Goal: Connect with others: Connect with others

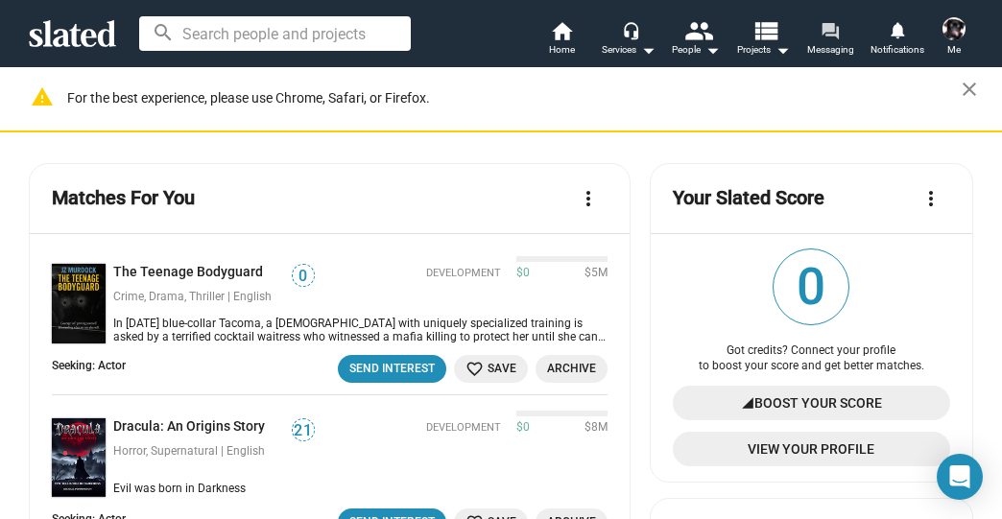
click at [833, 30] on mat-icon "forum" at bounding box center [829, 30] width 18 height 18
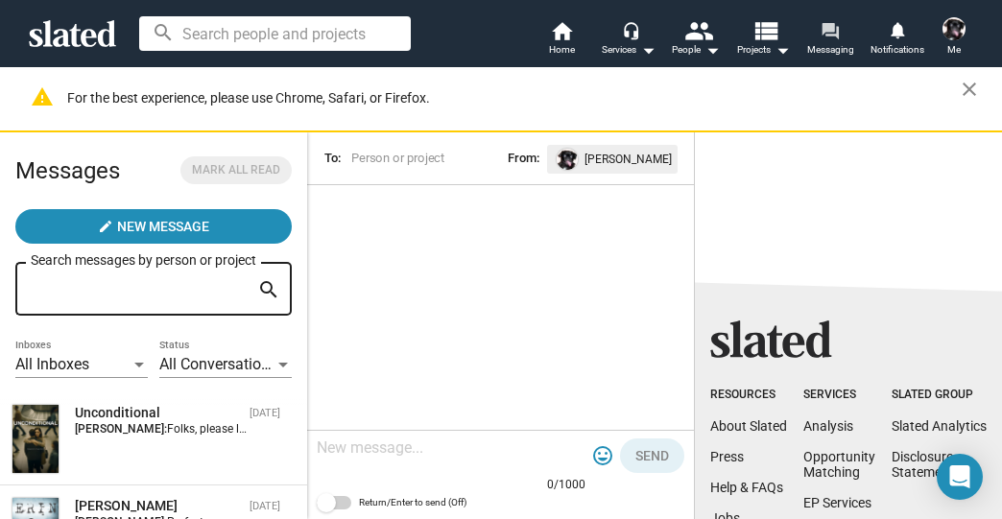
scroll to position [77, 0]
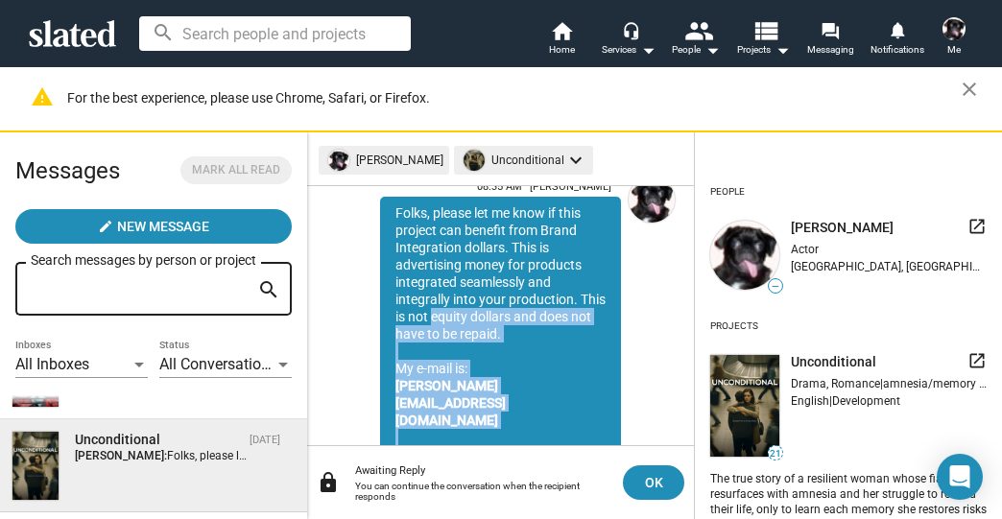
scroll to position [88, 0]
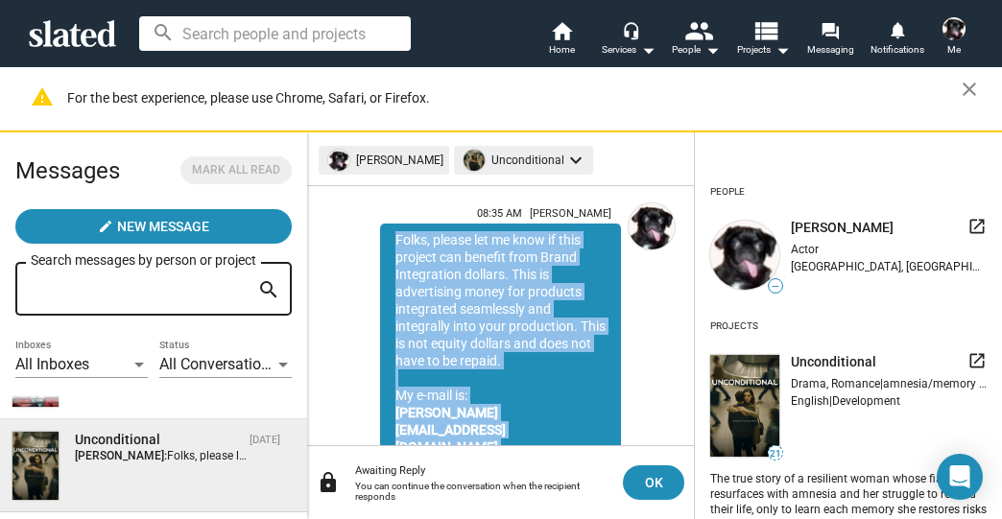
drag, startPoint x: 551, startPoint y: 366, endPoint x: 388, endPoint y: 227, distance: 213.7
click at [388, 227] on div "Folks, please let me know if this project can benefit from Brand Integration do…" at bounding box center [500, 395] width 241 height 343
copy div "Folks, please let me know if this project can benefit from Brand Integration do…"
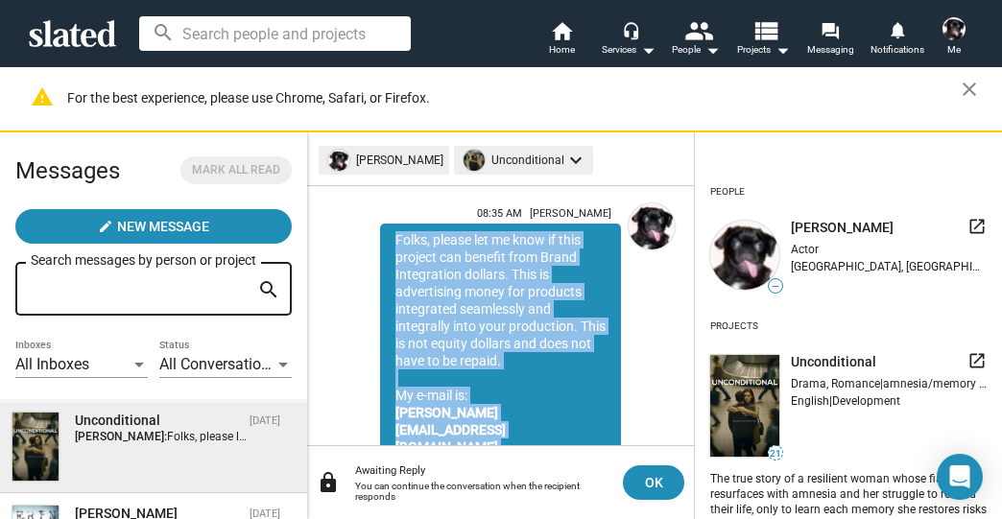
scroll to position [0, 0]
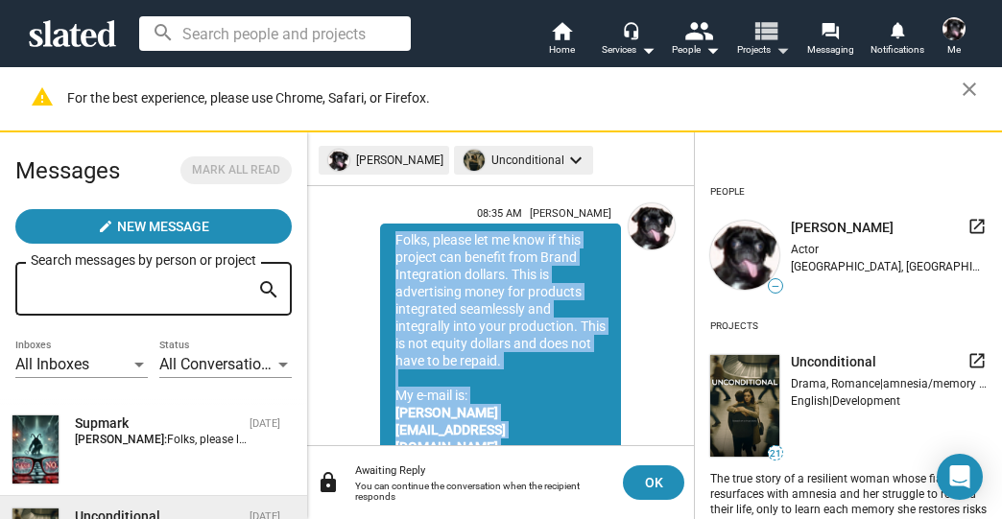
click at [766, 23] on mat-icon "view_list" at bounding box center [765, 30] width 28 height 28
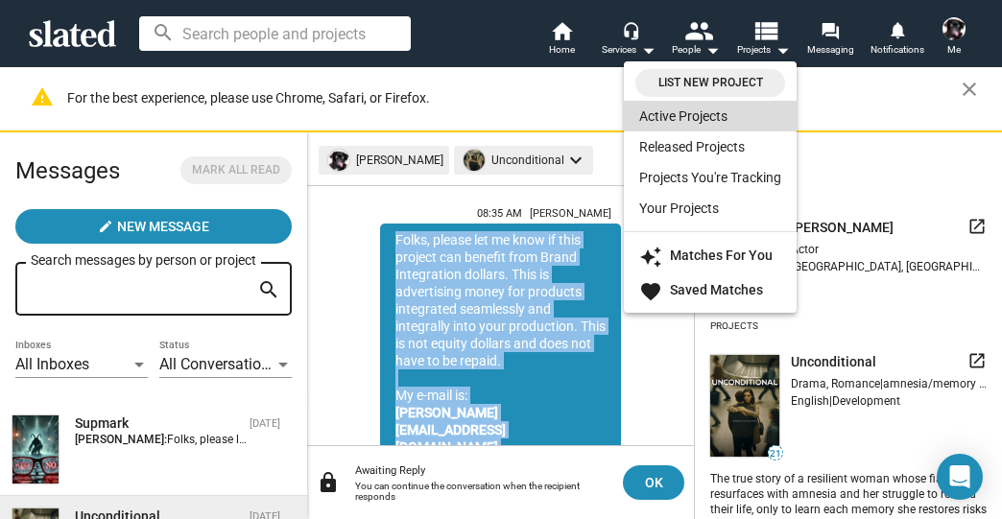
click at [674, 117] on link "Active Projects" at bounding box center [710, 116] width 173 height 31
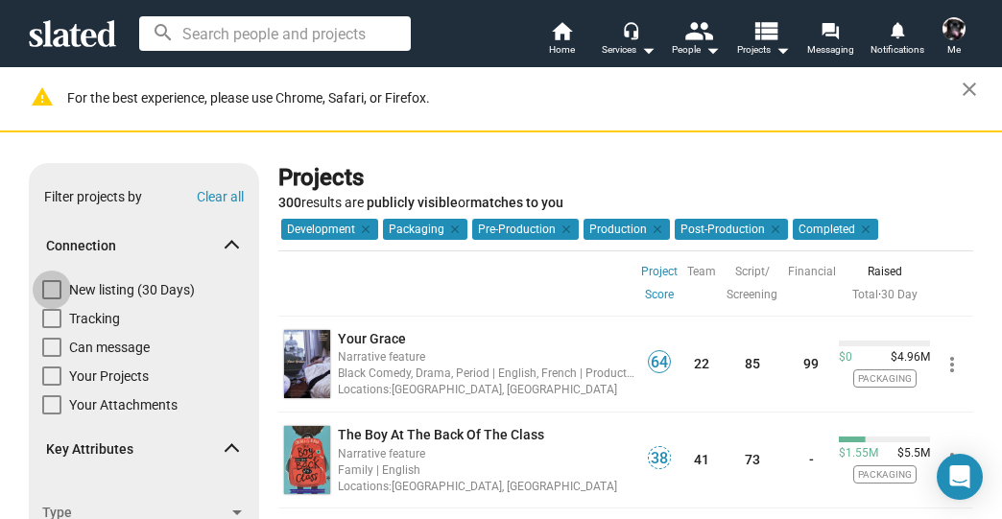
click at [51, 286] on span at bounding box center [51, 289] width 19 height 19
click at [51, 299] on input "New listing (30 Days)" at bounding box center [51, 299] width 1 height 1
checkbox input "true"
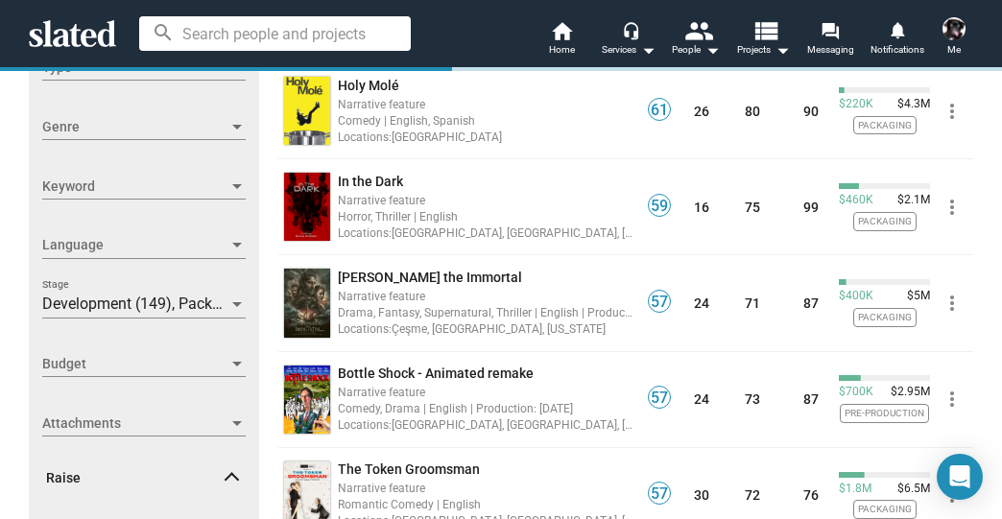
scroll to position [460, 0]
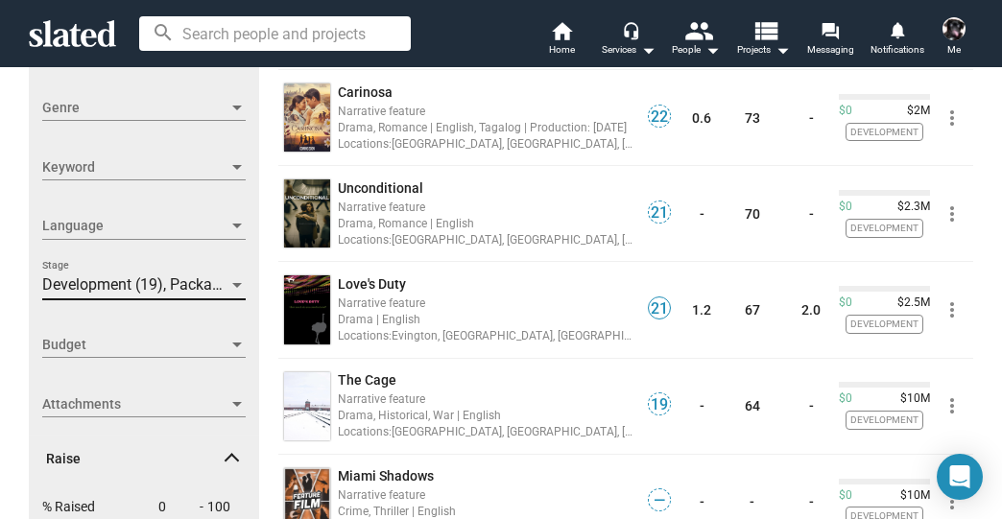
click at [112, 285] on span "Development (19), Packaging (7), Pre-Production (2), Production (1), Post-Produ…" at bounding box center [339, 284] width 594 height 18
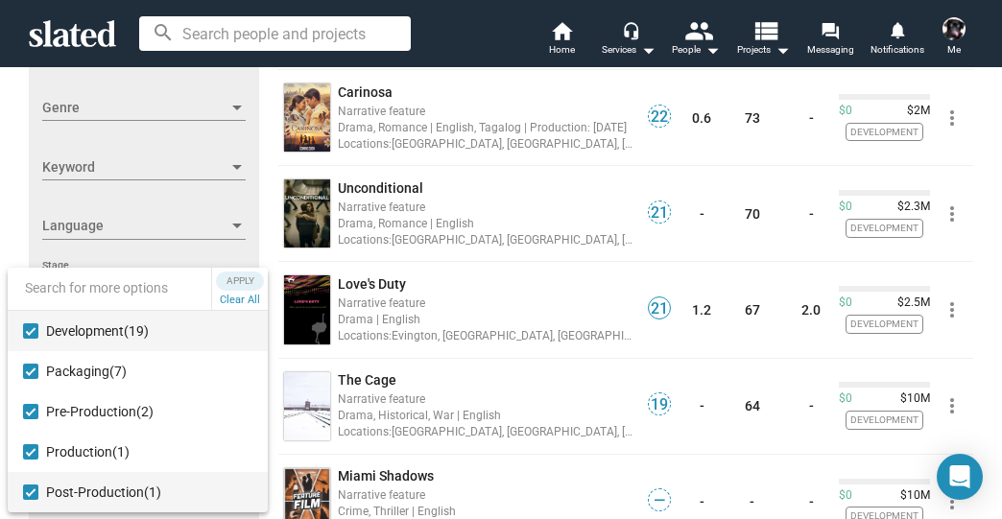
click at [31, 490] on mat-pseudo-checkbox at bounding box center [30, 491] width 15 height 15
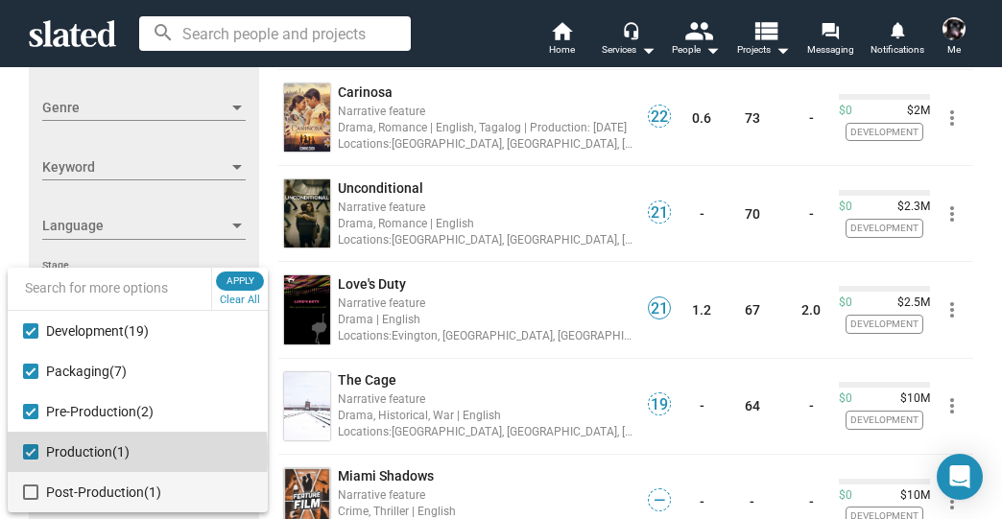
click at [29, 456] on mat-pseudo-checkbox at bounding box center [30, 451] width 15 height 15
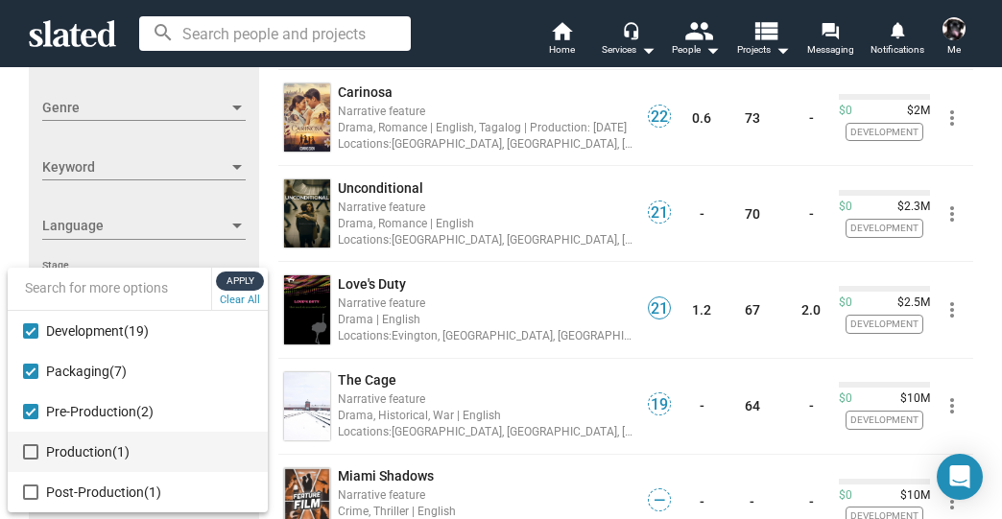
click at [243, 280] on span "Apply" at bounding box center [240, 281] width 35 height 19
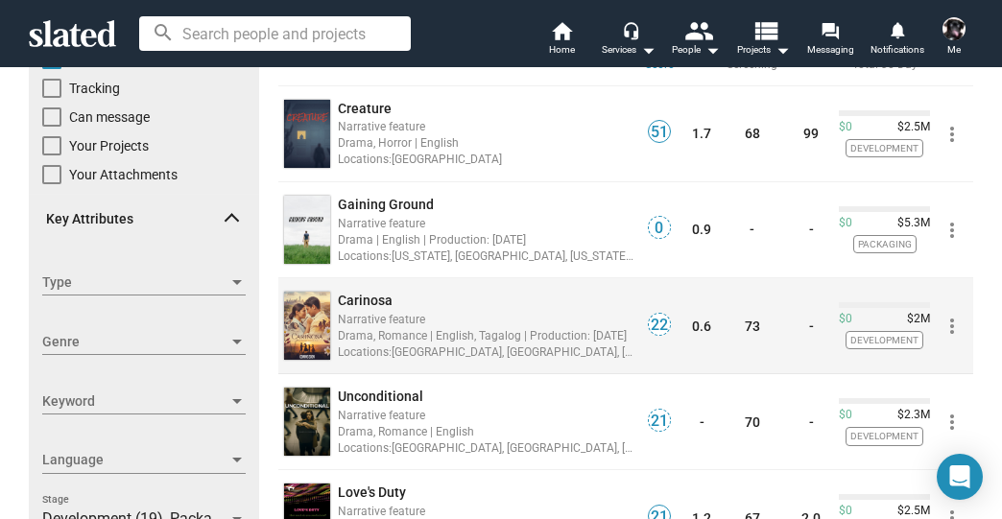
scroll to position [307, 0]
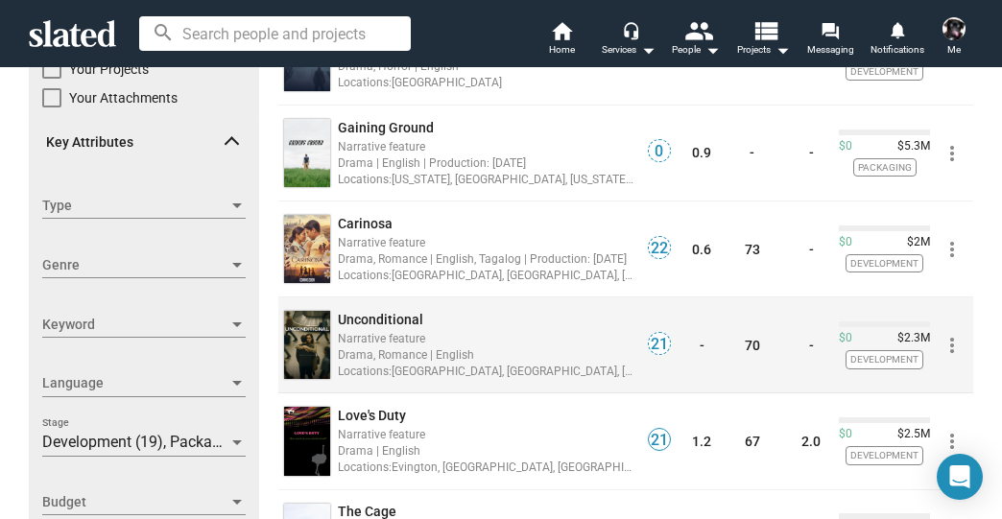
click at [390, 312] on span "Unconditional" at bounding box center [380, 319] width 85 height 15
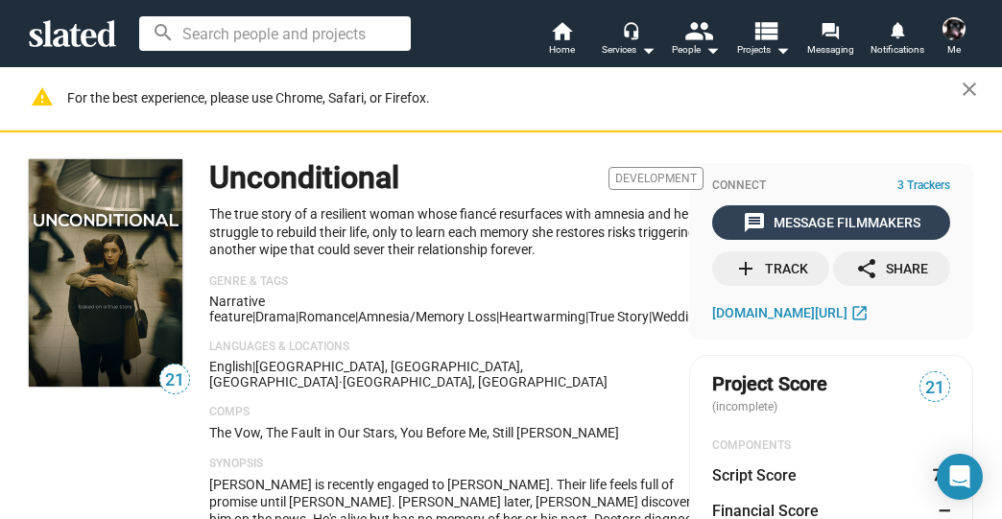
click at [820, 227] on div "message Message Filmmakers" at bounding box center [831, 222] width 177 height 35
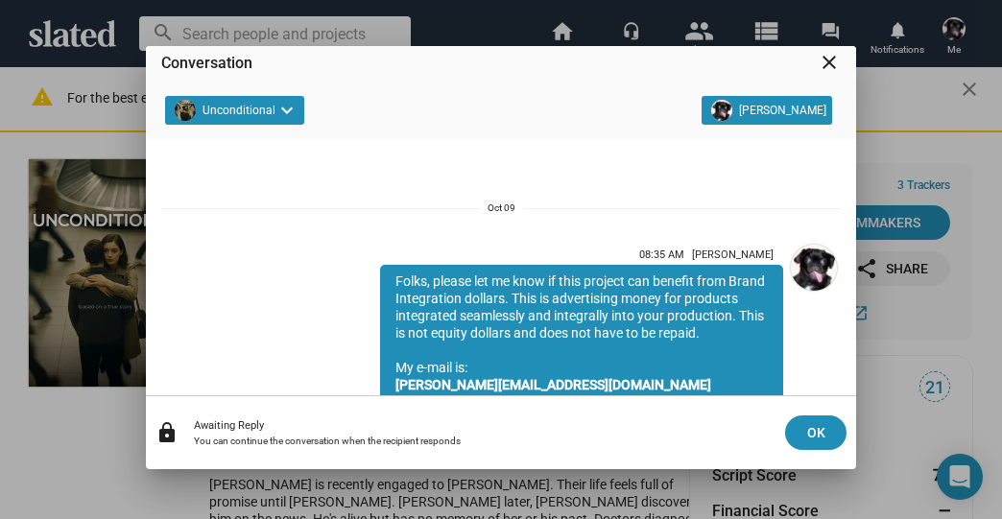
scroll to position [159, 0]
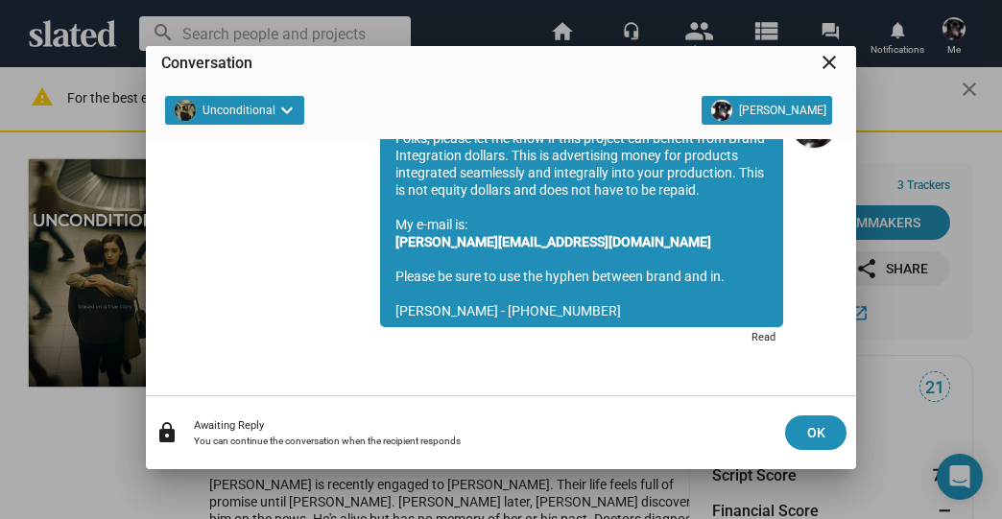
click at [831, 56] on mat-icon "close" at bounding box center [828, 62] width 23 height 23
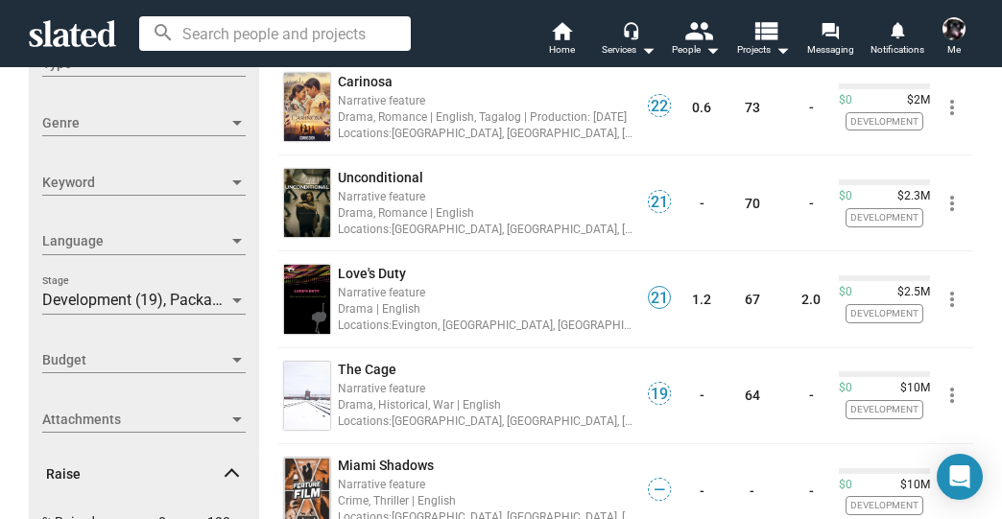
scroll to position [460, 0]
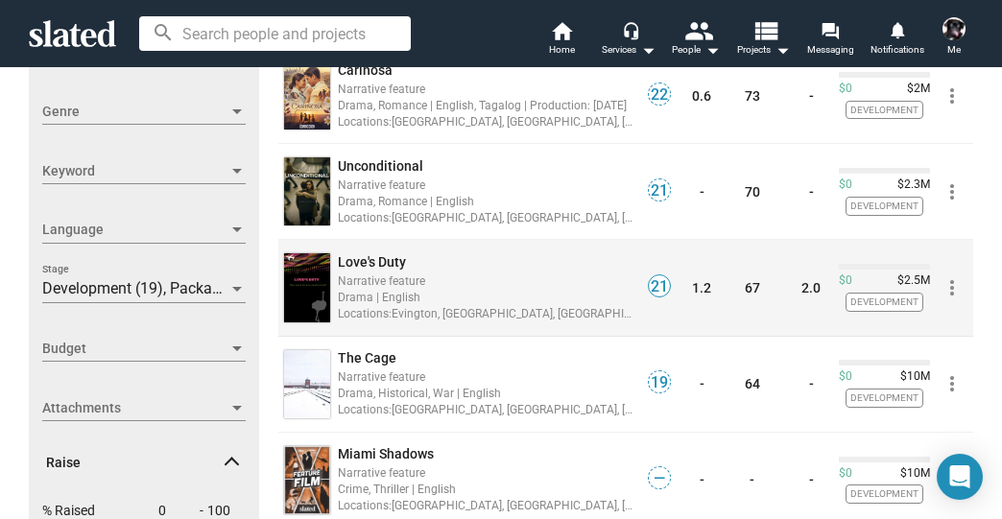
click at [376, 261] on span "Love's Duty" at bounding box center [372, 261] width 68 height 15
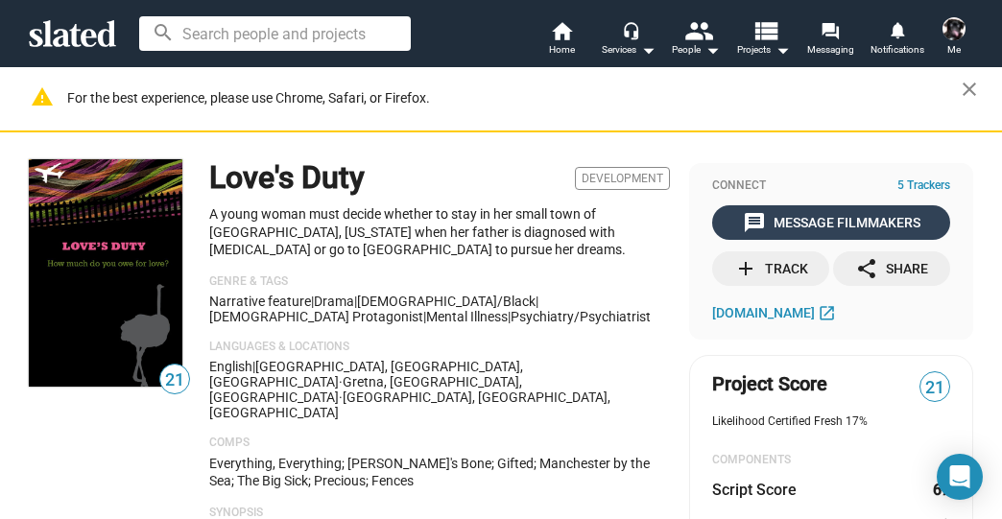
click at [831, 219] on div "message Message Filmmakers" at bounding box center [831, 222] width 177 height 35
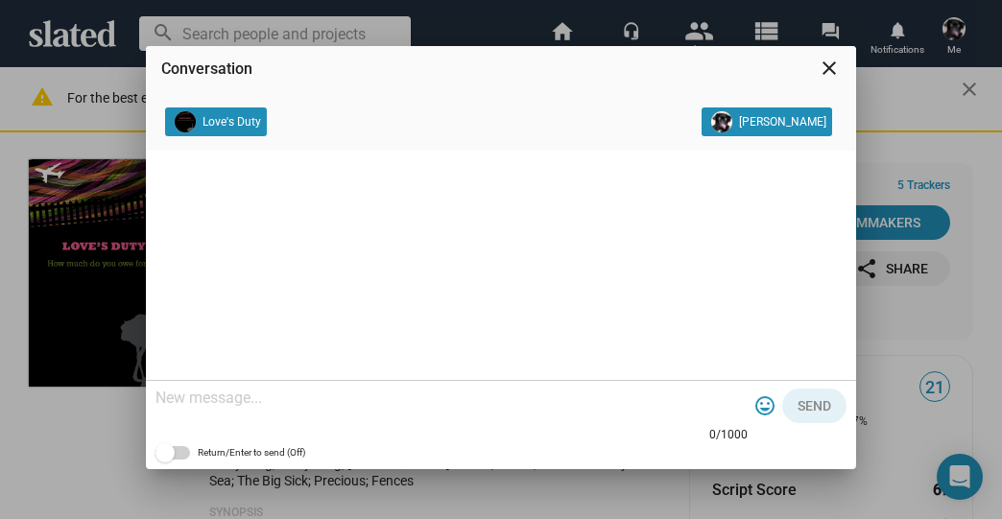
click at [266, 391] on textarea at bounding box center [451, 398] width 592 height 19
paste textarea "Folks, please let me know if this project can benefit from Brand Integration do…"
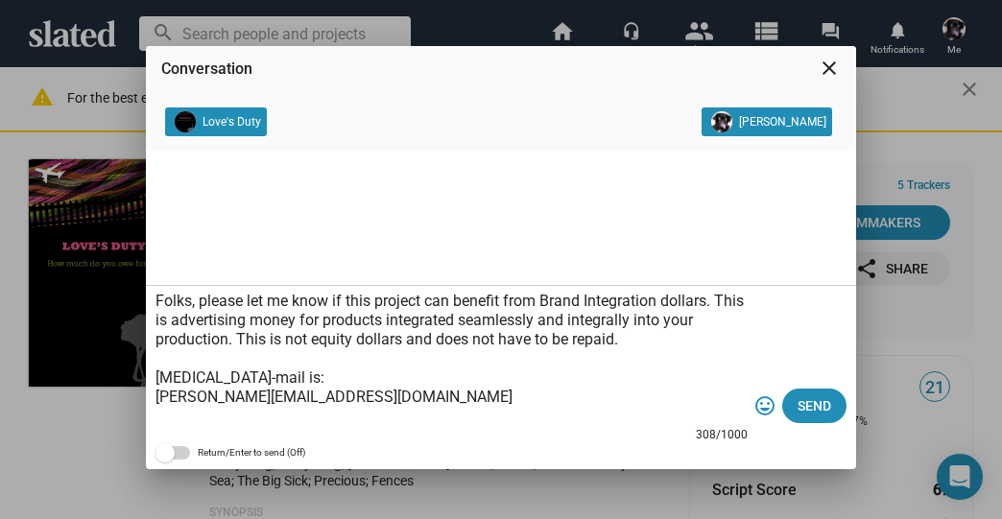
scroll to position [58, 0]
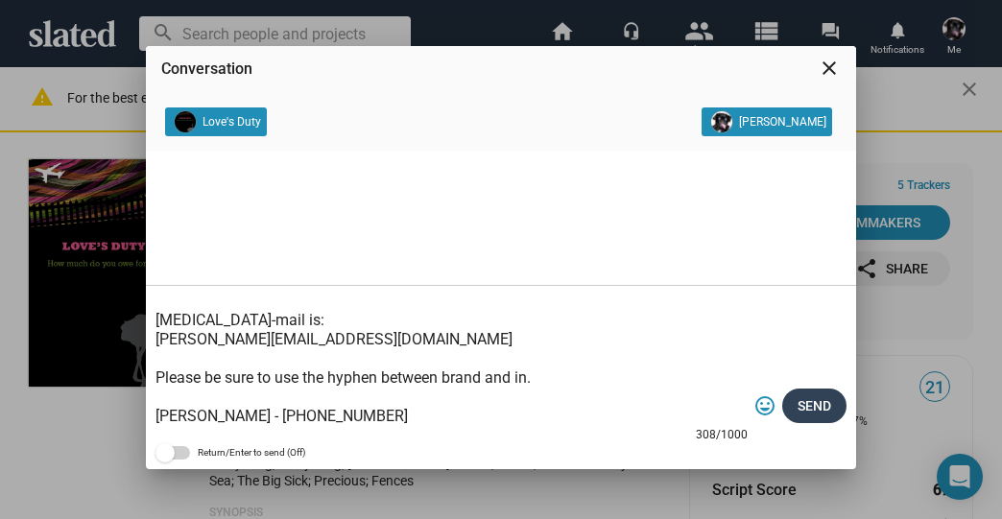
type textarea "Folks, please let me know if this project can benefit from Brand Integration do…"
click at [807, 403] on span "Send" at bounding box center [814, 406] width 34 height 35
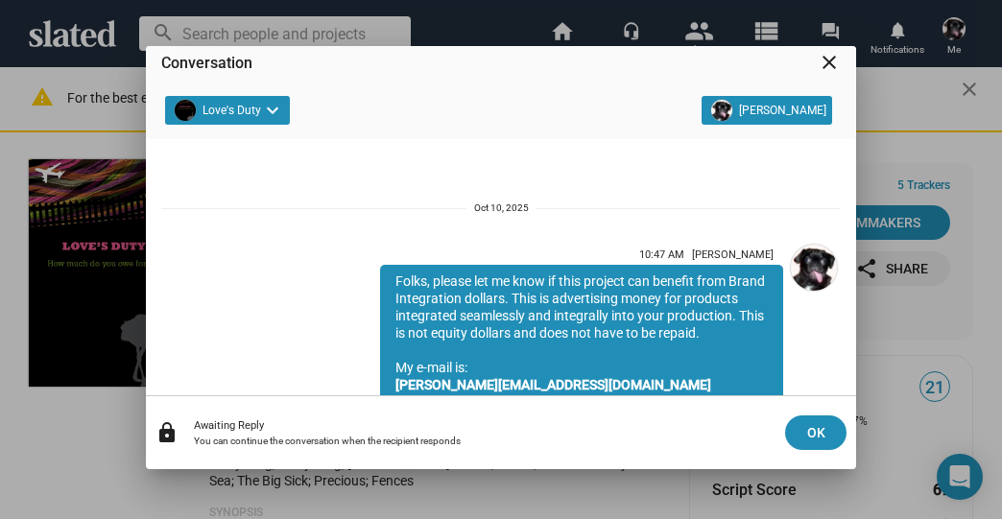
scroll to position [159, 0]
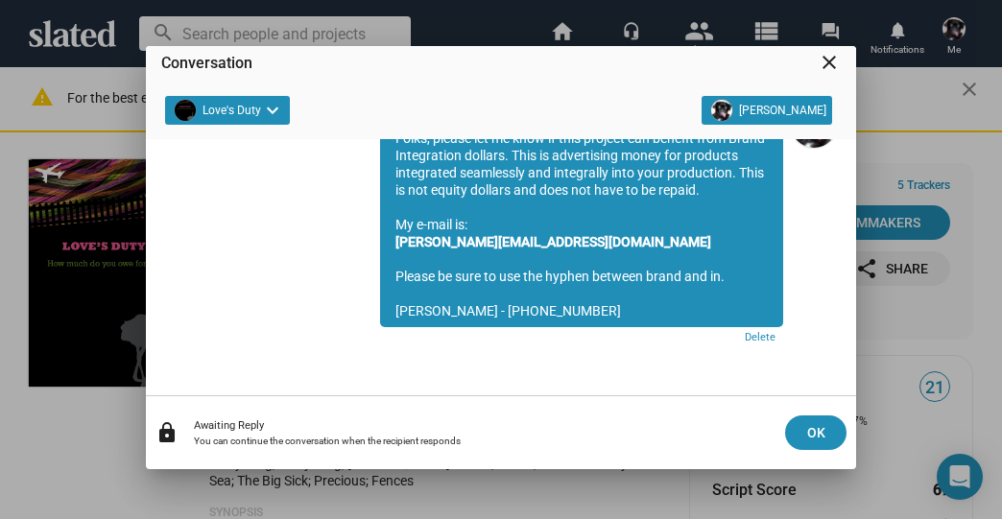
click at [825, 65] on mat-icon "close" at bounding box center [828, 62] width 23 height 23
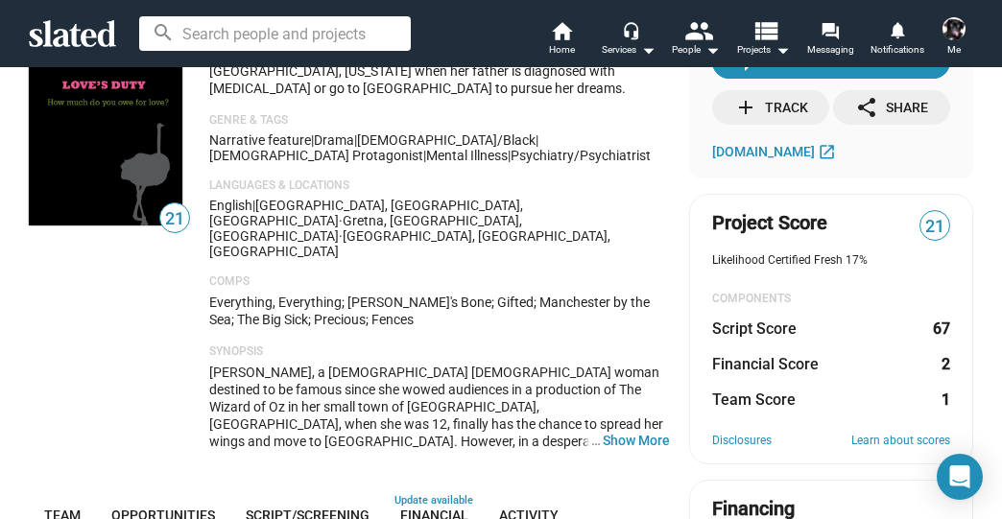
scroll to position [0, 0]
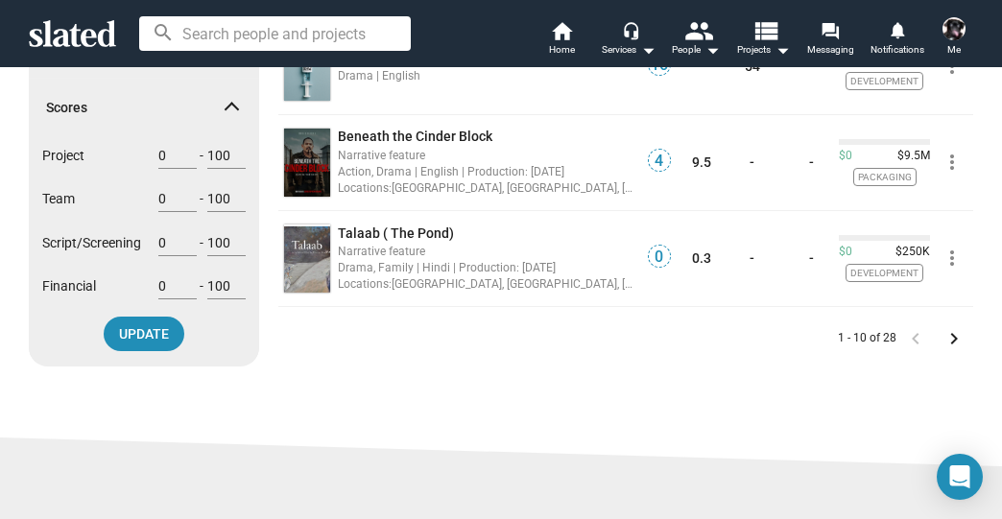
scroll to position [998, 0]
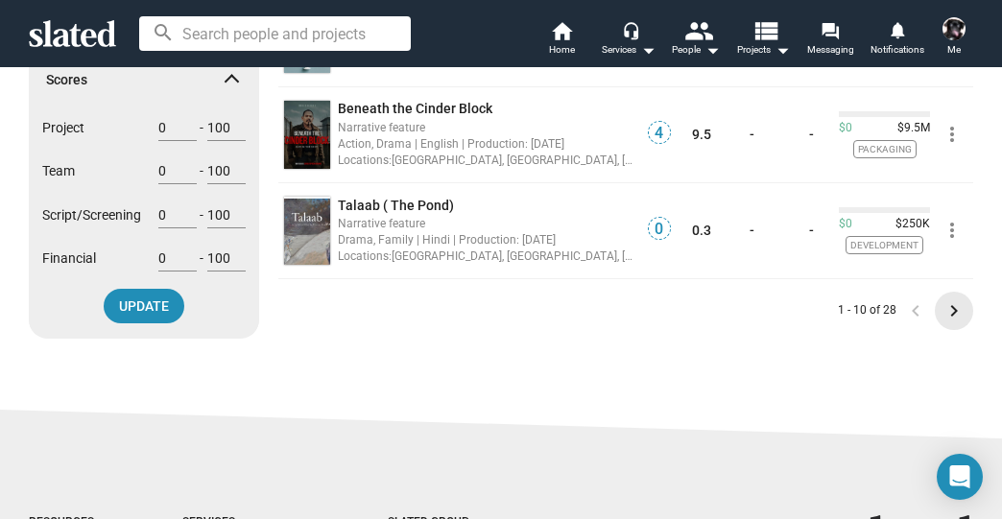
click at [950, 306] on mat-icon "keyboard_arrow_right" at bounding box center [953, 310] width 23 height 23
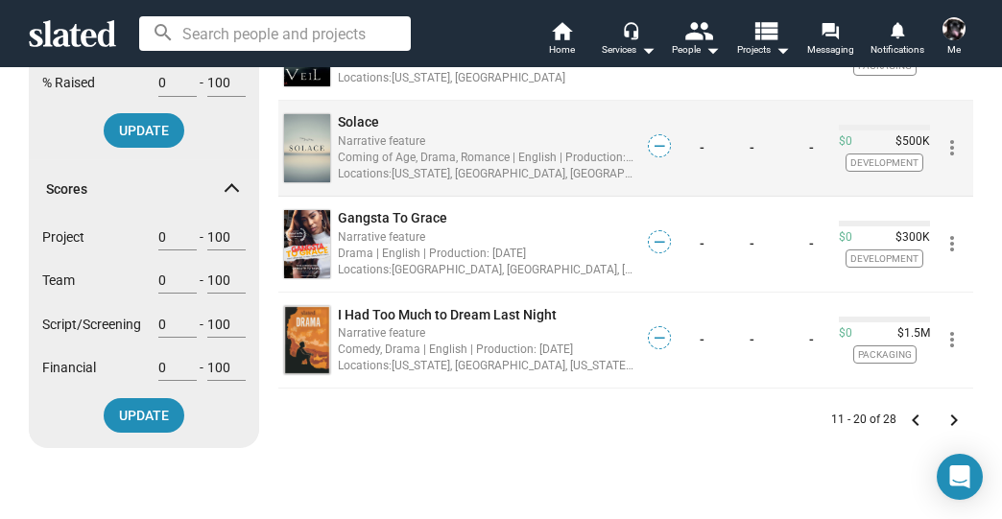
scroll to position [921, 0]
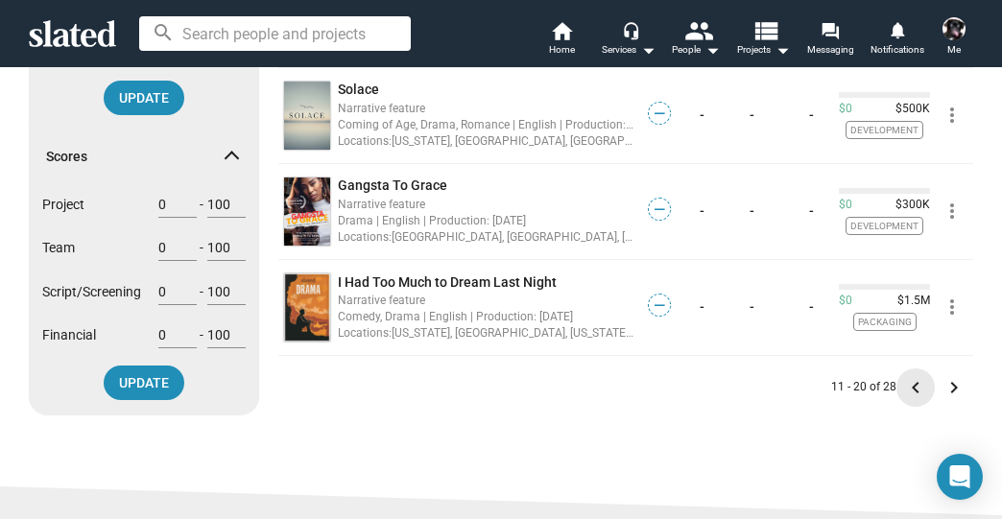
click at [909, 384] on mat-icon "keyboard_arrow_left" at bounding box center [915, 387] width 23 height 23
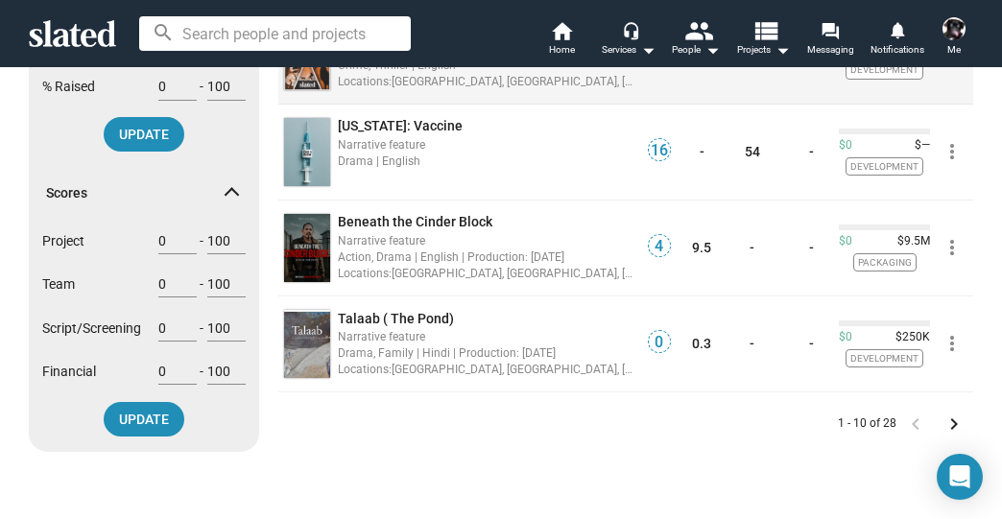
scroll to position [921, 0]
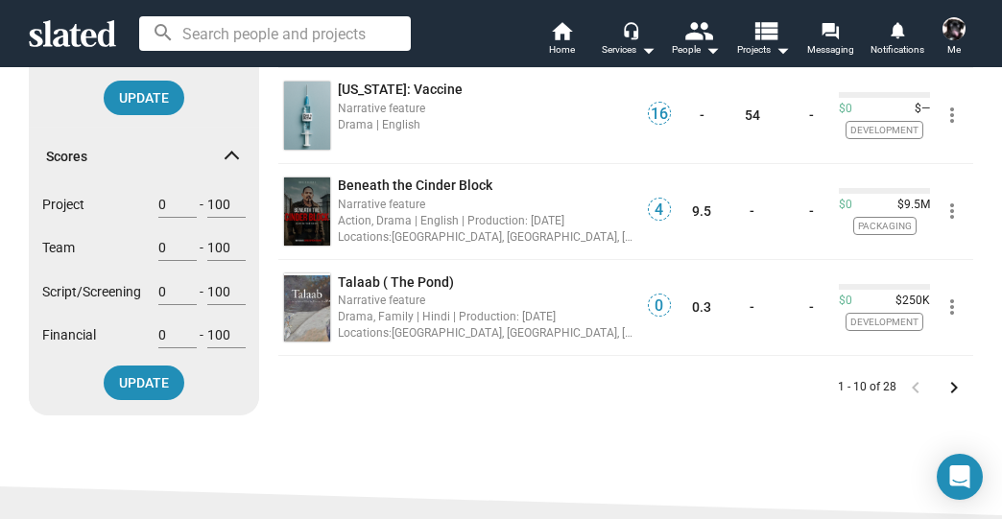
click at [951, 385] on mat-icon "keyboard_arrow_right" at bounding box center [953, 387] width 23 height 23
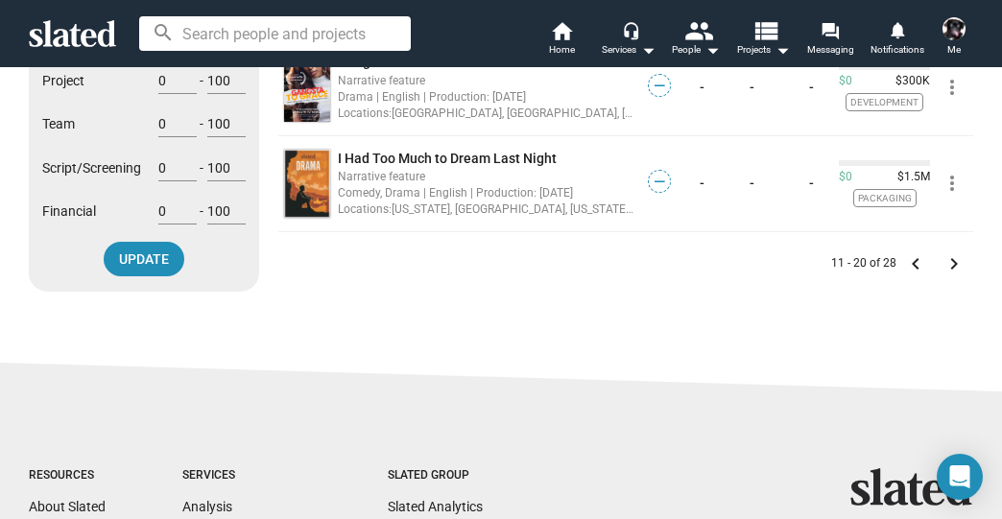
scroll to position [998, 0]
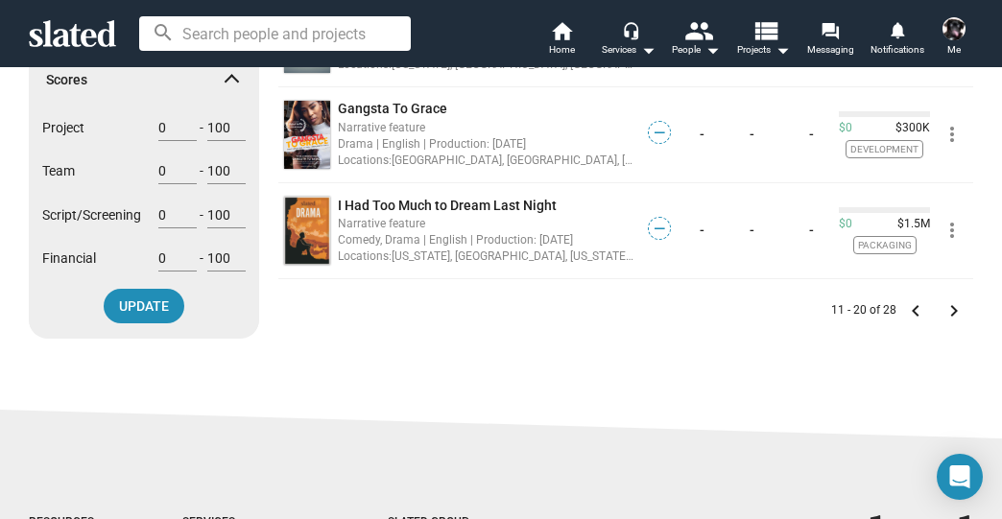
click at [910, 307] on mat-icon "keyboard_arrow_left" at bounding box center [915, 310] width 23 height 23
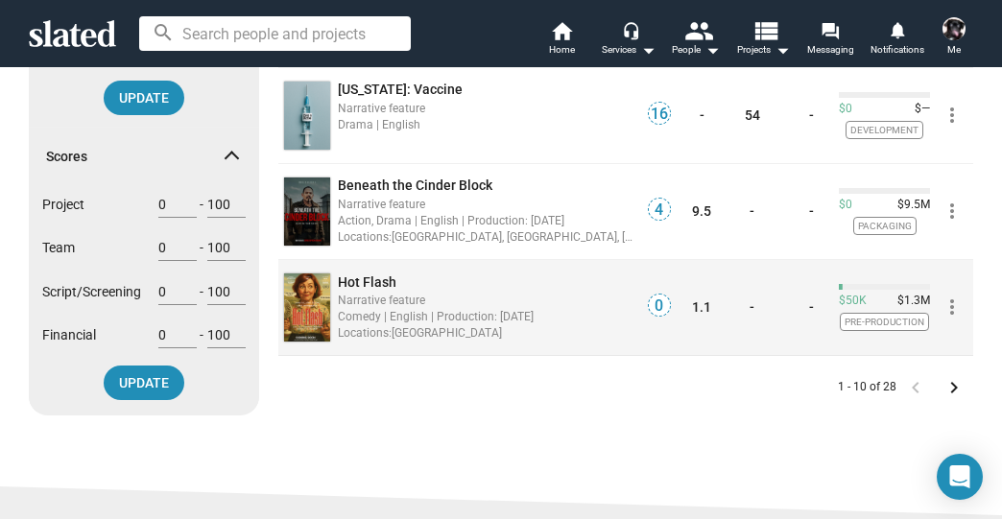
scroll to position [921, 0]
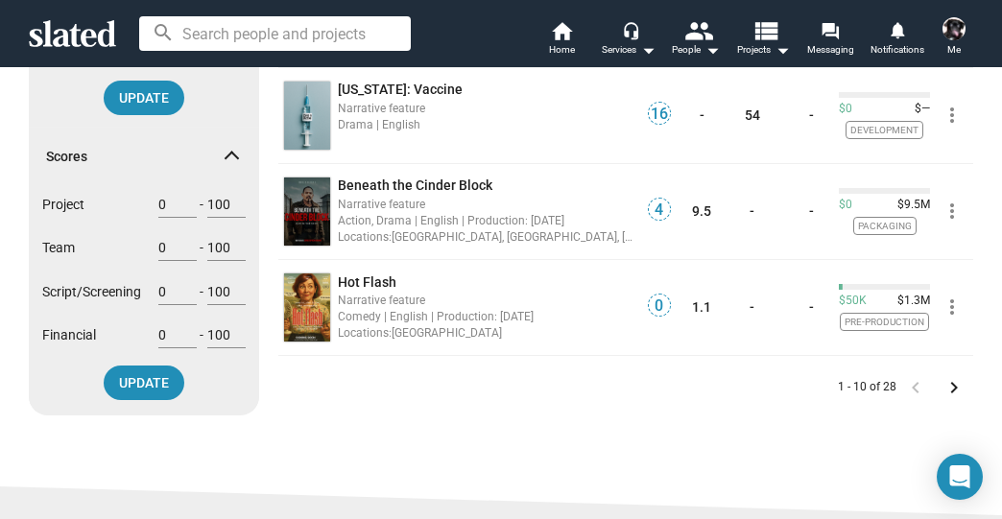
click at [949, 385] on mat-icon "keyboard_arrow_right" at bounding box center [953, 387] width 23 height 23
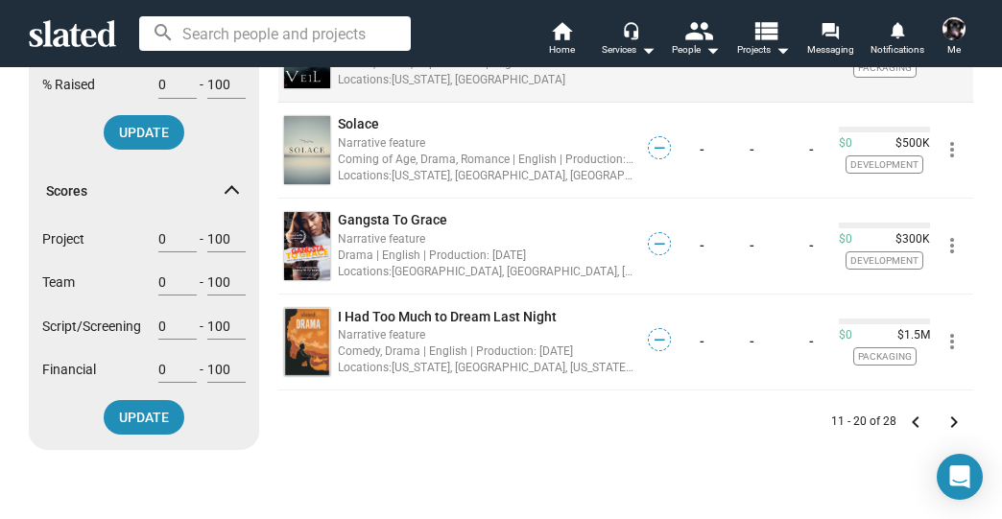
scroll to position [921, 0]
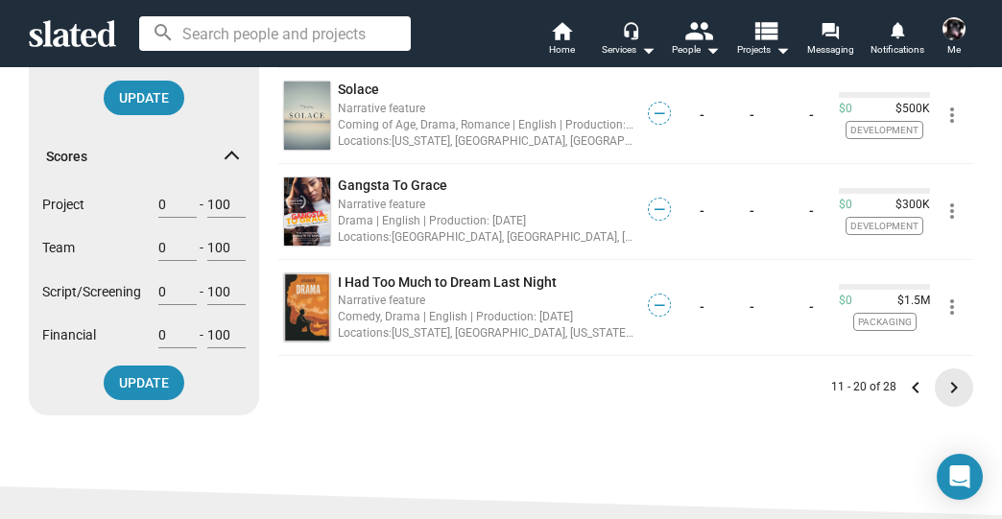
click at [944, 382] on mat-icon "keyboard_arrow_right" at bounding box center [953, 387] width 23 height 23
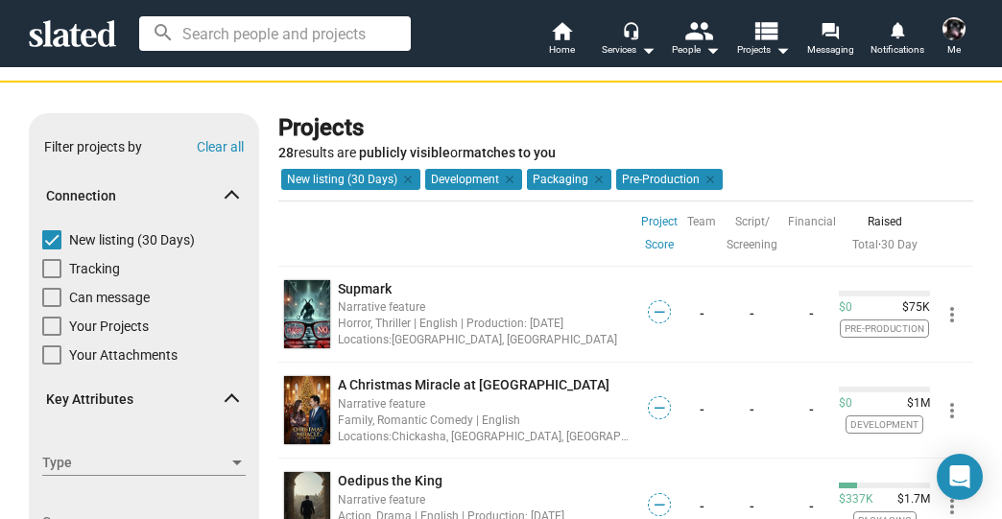
scroll to position [77, 0]
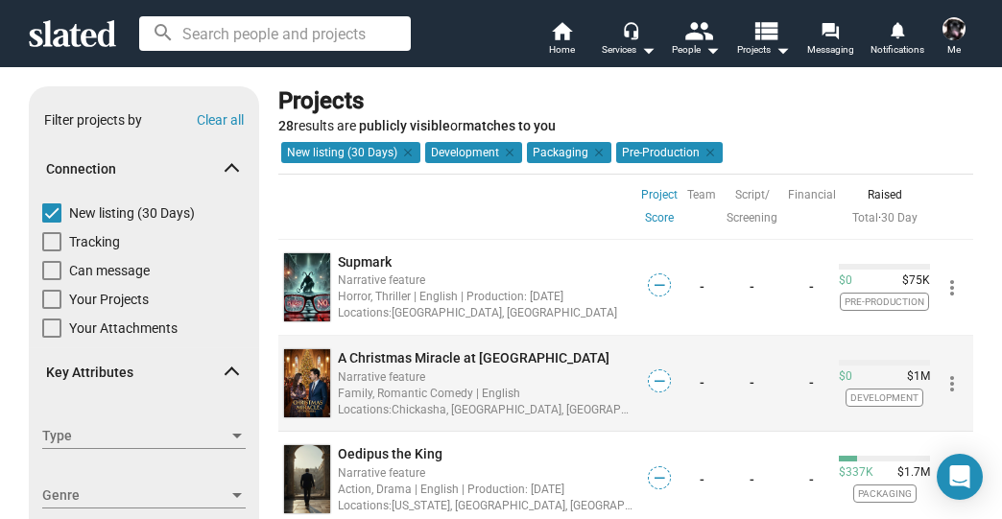
click at [398, 357] on span "A Christmas Miracle at [GEOGRAPHIC_DATA]" at bounding box center [474, 357] width 272 height 15
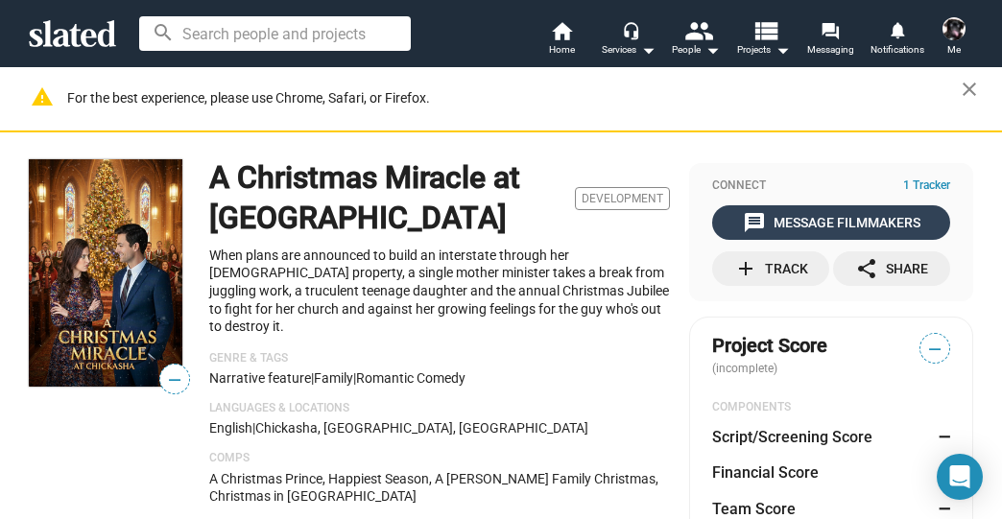
click at [797, 219] on div "message Message Filmmakers" at bounding box center [831, 222] width 177 height 35
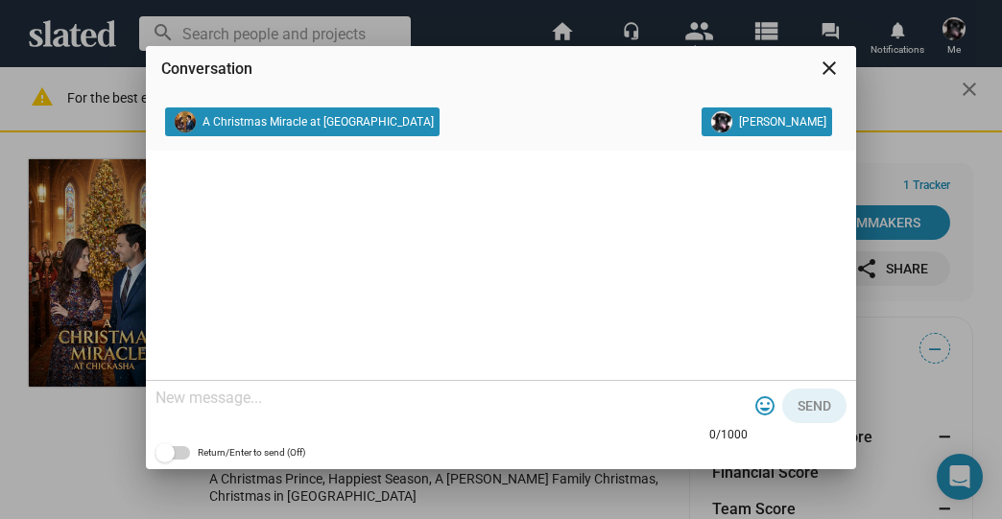
drag, startPoint x: 825, startPoint y: 65, endPoint x: 792, endPoint y: 109, distance: 54.9
click at [825, 67] on mat-icon "close" at bounding box center [828, 68] width 23 height 23
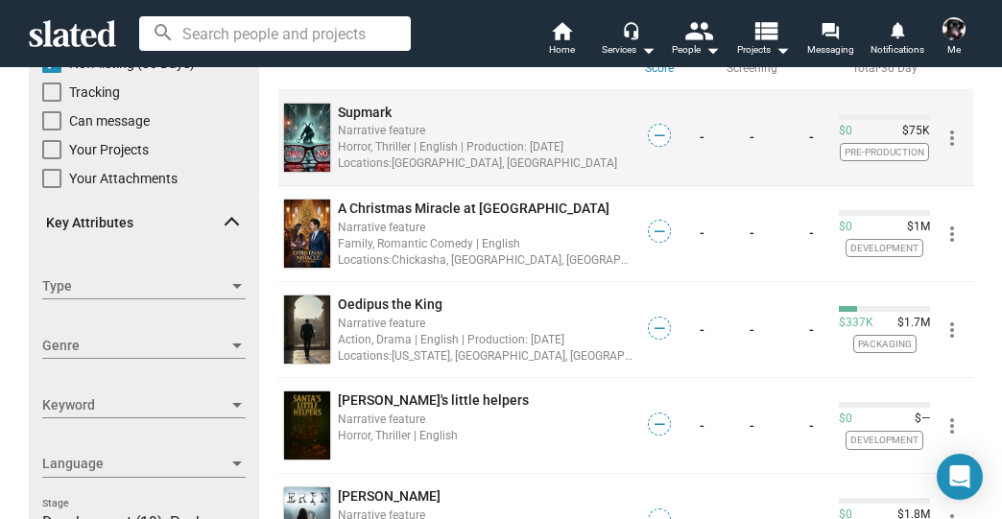
scroll to position [230, 0]
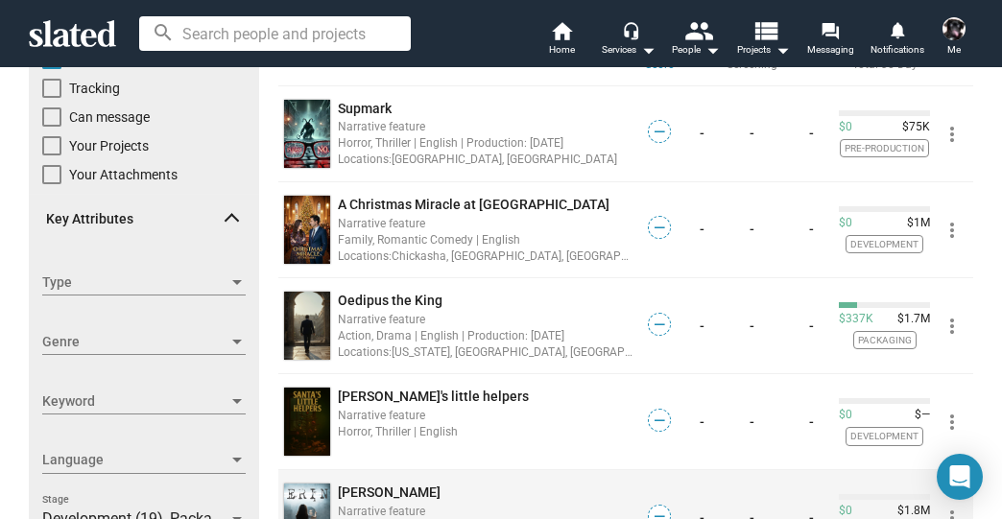
click at [346, 484] on span "[PERSON_NAME]" at bounding box center [389, 491] width 103 height 15
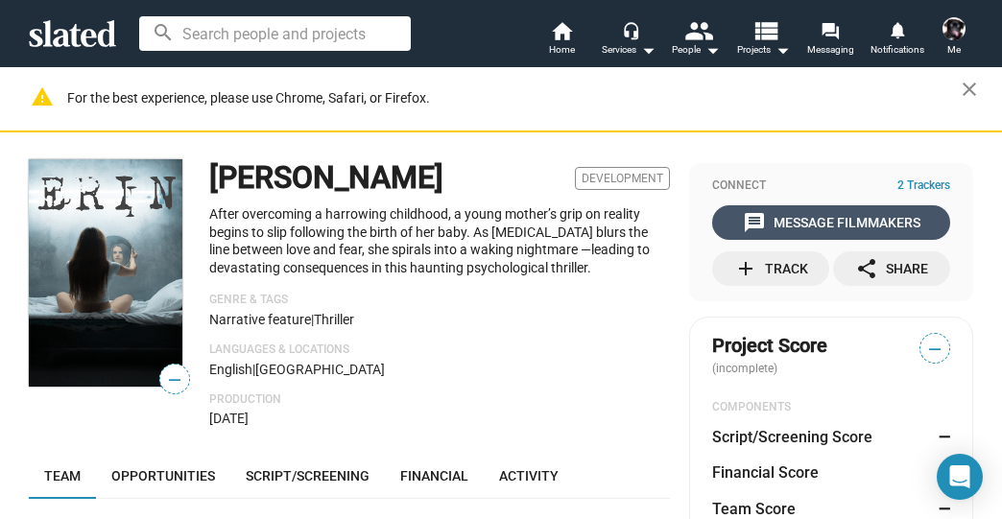
click at [785, 220] on div "message Message Filmmakers" at bounding box center [831, 222] width 177 height 35
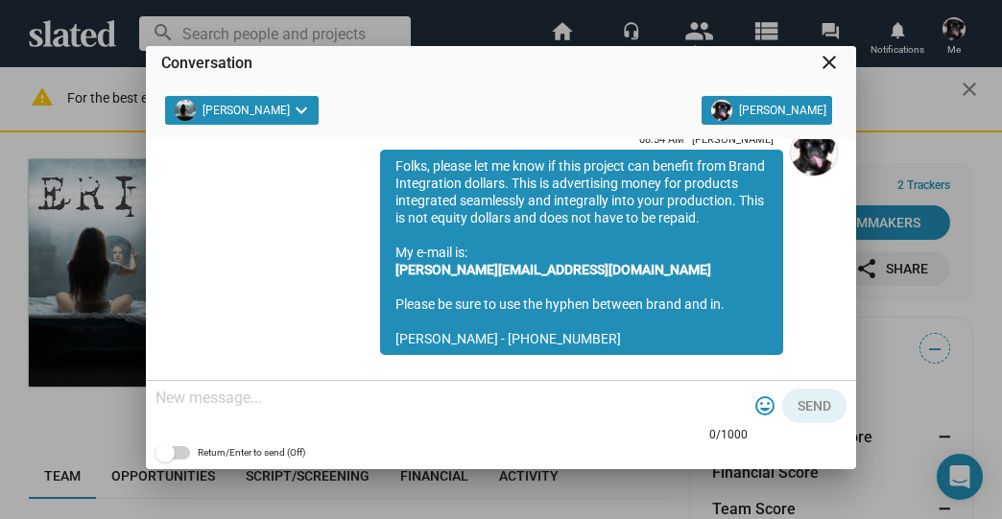
scroll to position [26, 0]
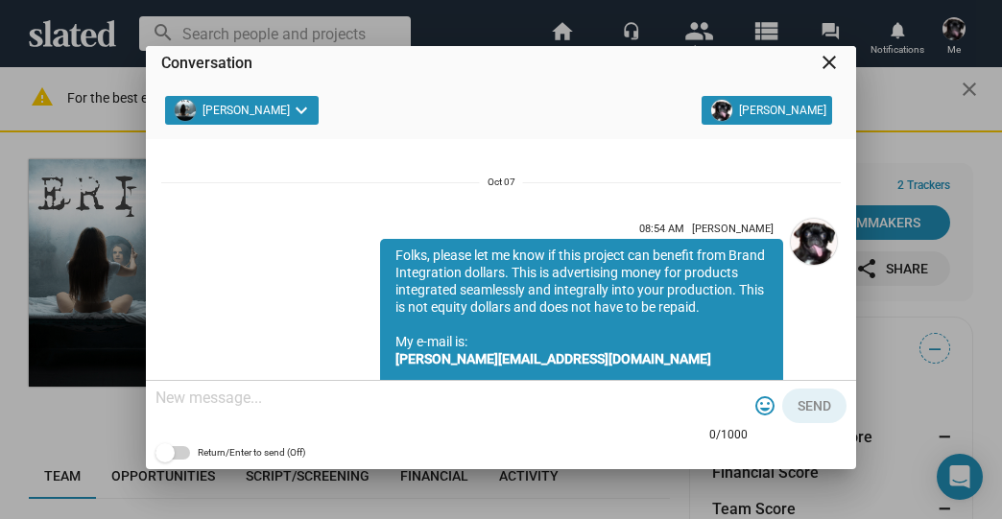
drag, startPoint x: 518, startPoint y: 290, endPoint x: 381, endPoint y: 253, distance: 142.0
click at [382, 253] on div "Folks, please let me know if this project can benefit from Brand Integration do…" at bounding box center [581, 341] width 403 height 205
copy div "Folks, please let me know if this project can benefit from Brand Integration do…"
click at [827, 62] on mat-icon "close" at bounding box center [828, 62] width 23 height 23
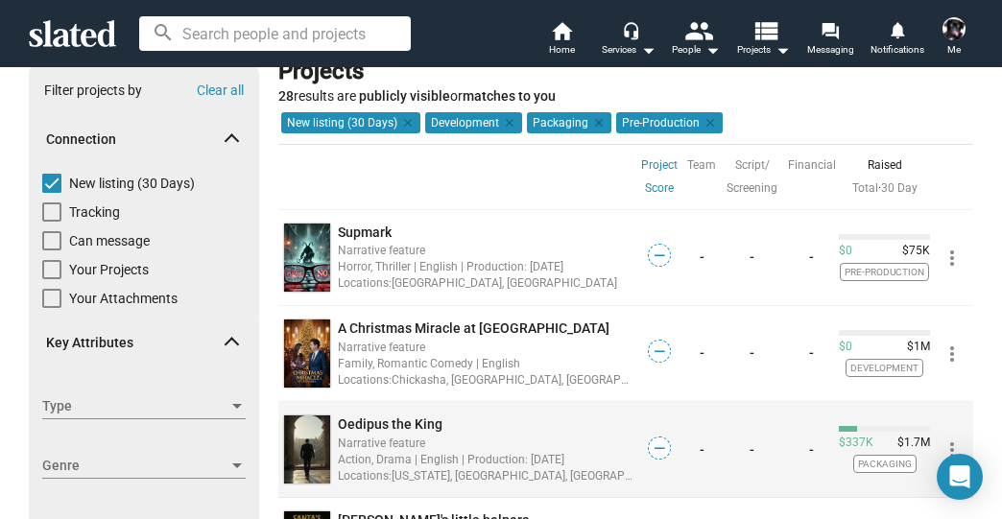
scroll to position [230, 0]
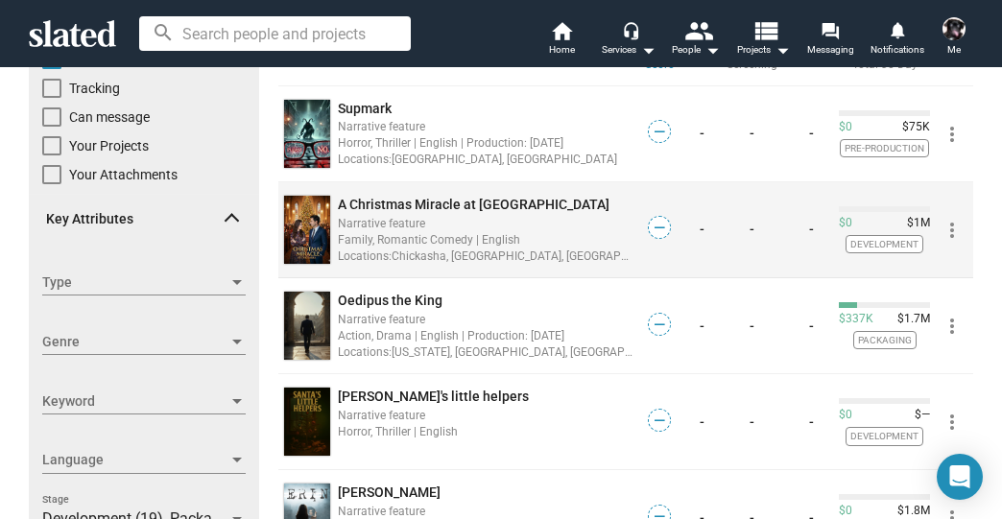
click at [468, 201] on span "A Christmas Miracle at [GEOGRAPHIC_DATA]" at bounding box center [474, 204] width 272 height 15
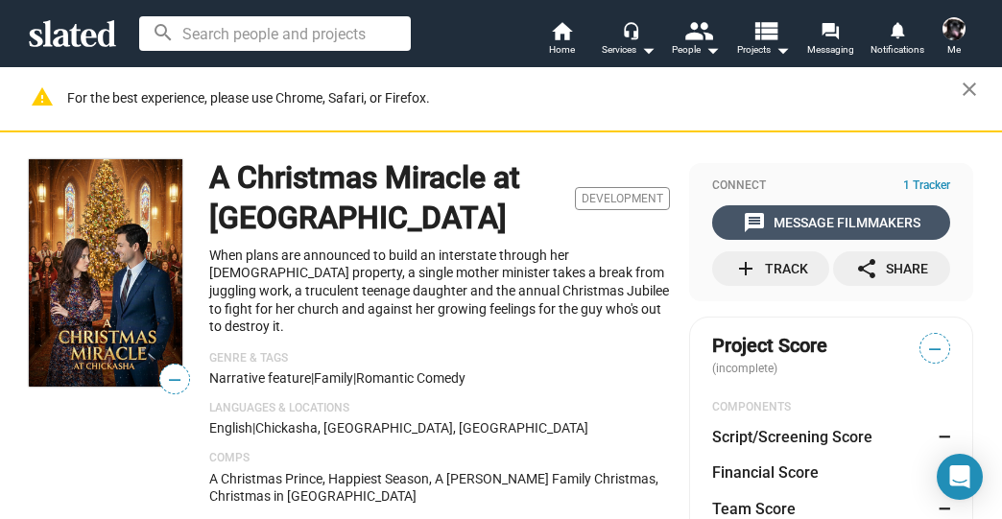
click at [787, 215] on div "message Message Filmmakers" at bounding box center [831, 222] width 177 height 35
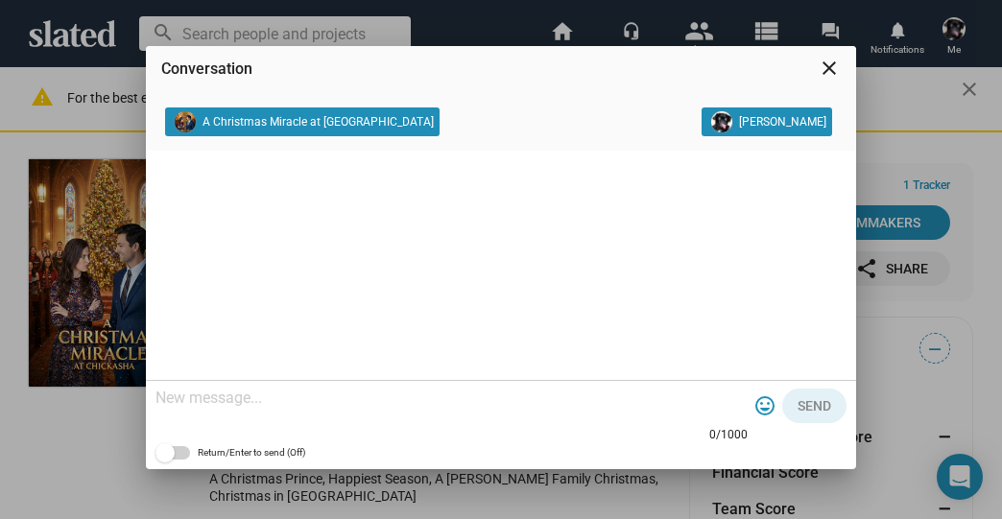
click at [322, 390] on textarea at bounding box center [451, 398] width 592 height 19
paste textarea "Folks, please let me know if this project can benefit from Brand Integration do…"
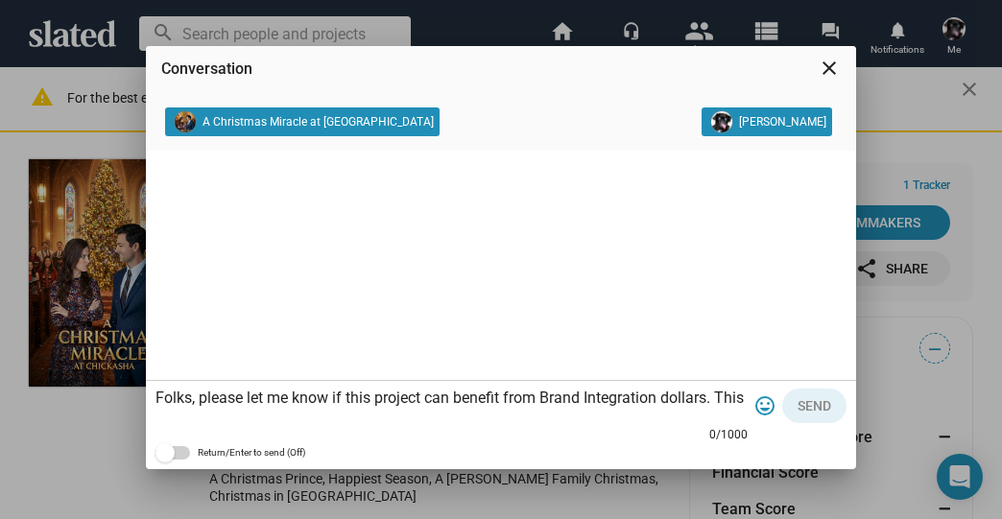
scroll to position [58, 0]
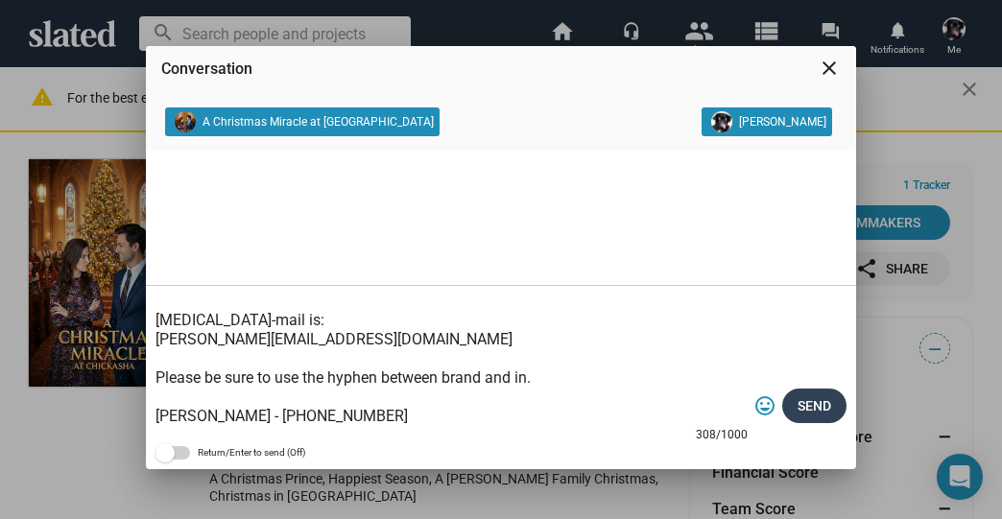
type textarea "Folks, please let me know if this project can benefit from Brand Integration do…"
click at [817, 410] on span "Send" at bounding box center [814, 406] width 34 height 35
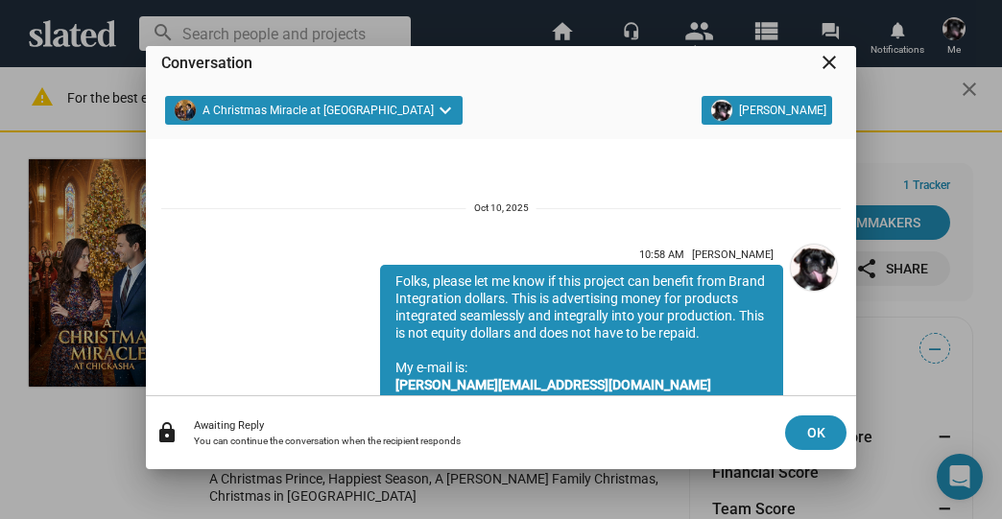
scroll to position [159, 0]
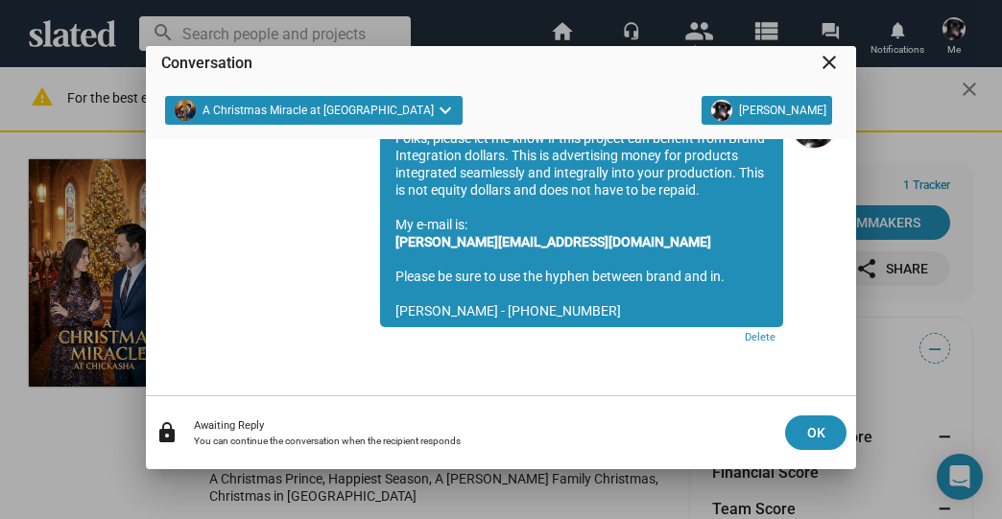
click at [833, 50] on div "Conversation close" at bounding box center [500, 71] width 679 height 50
drag, startPoint x: 827, startPoint y: 60, endPoint x: 815, endPoint y: 71, distance: 15.6
click at [826, 60] on mat-icon "close" at bounding box center [828, 62] width 23 height 23
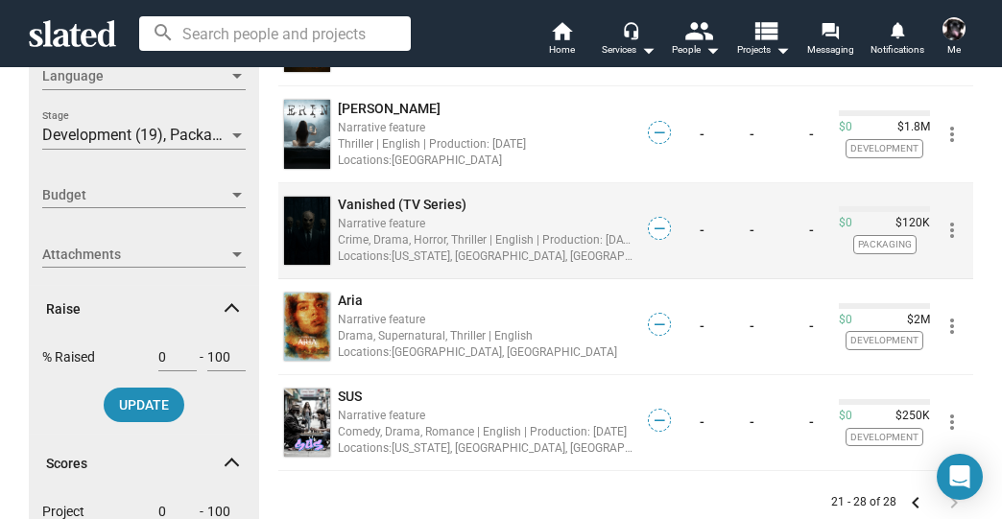
scroll to position [691, 0]
